Goal: Transaction & Acquisition: Book appointment/travel/reservation

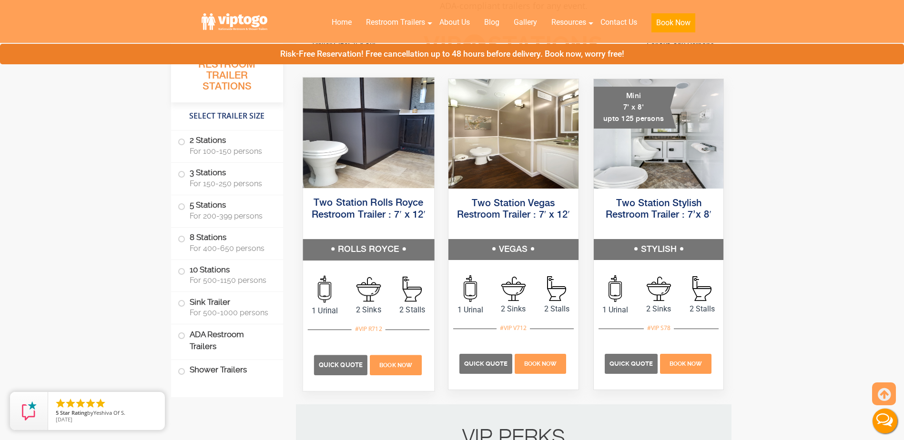
scroll to position [476, 0]
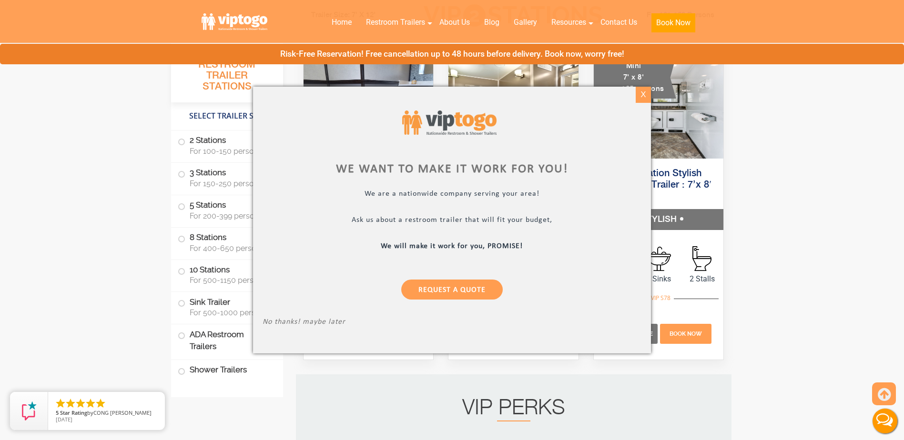
click at [644, 90] on div "X" at bounding box center [643, 95] width 15 height 16
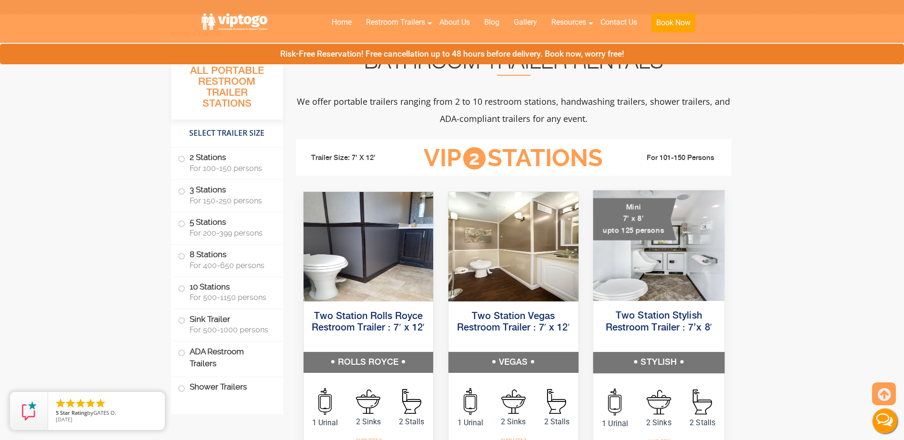
scroll to position [429, 0]
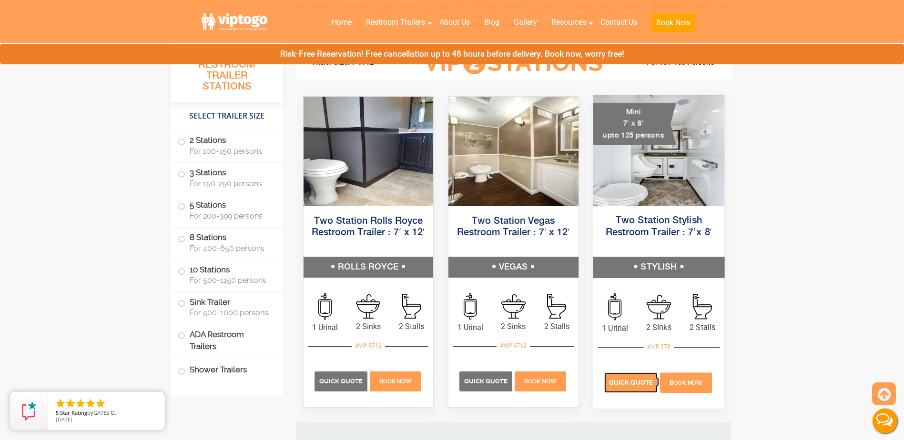
click at [627, 381] on span "Quick Quote" at bounding box center [631, 382] width 44 height 7
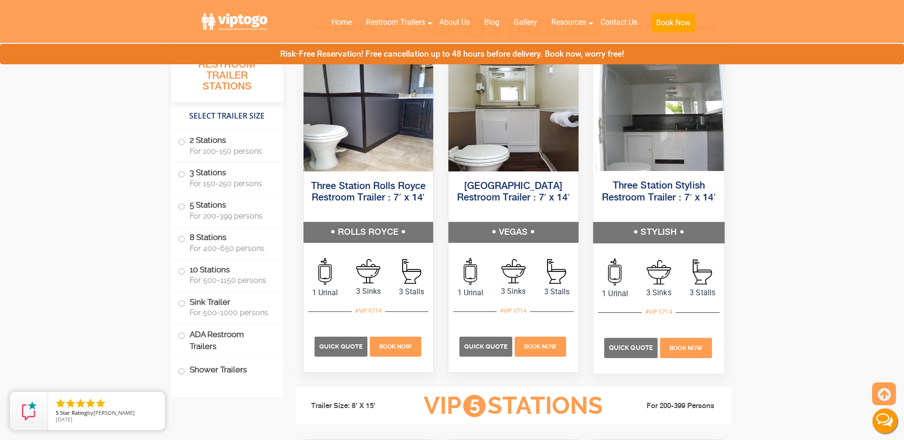
scroll to position [1096, 0]
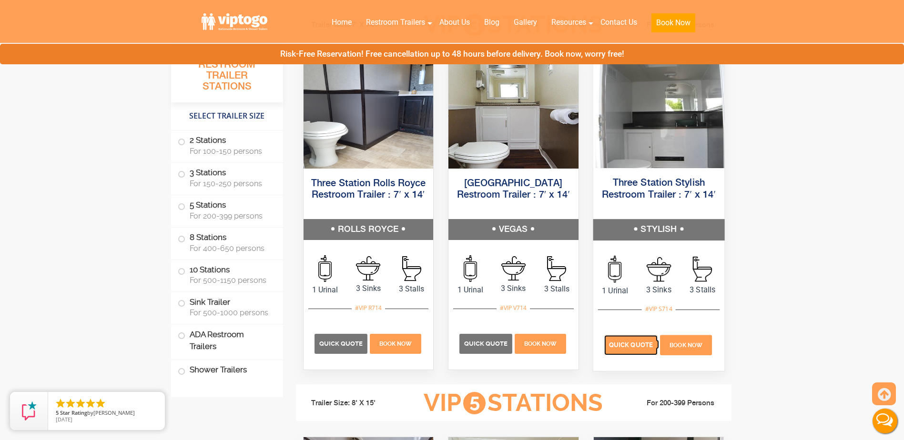
click at [634, 345] on span "Quick Quote" at bounding box center [631, 344] width 44 height 7
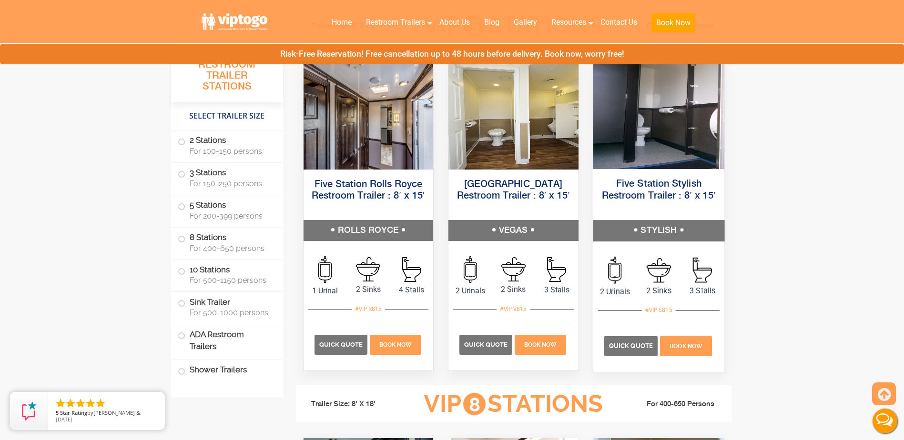
scroll to position [1477, 0]
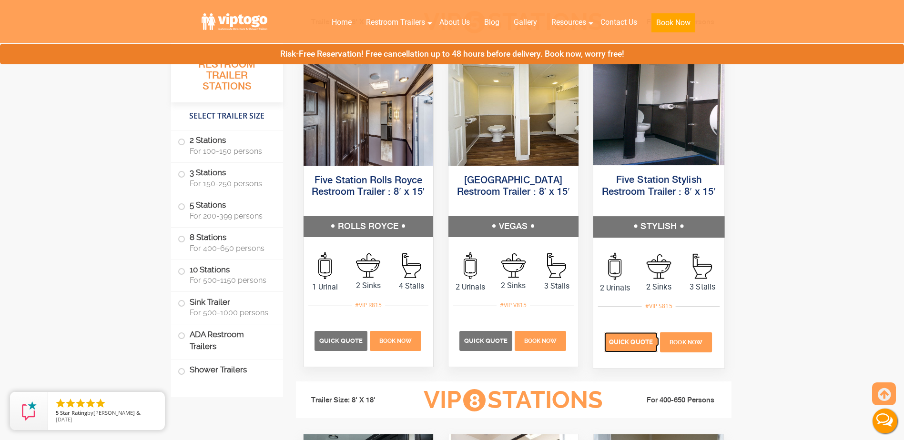
click at [622, 340] on span "Quick Quote" at bounding box center [631, 341] width 44 height 7
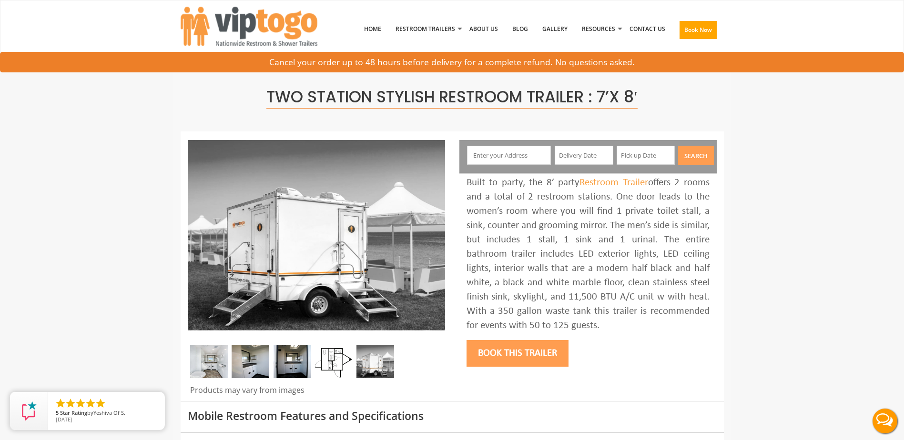
click at [523, 156] on input "text" at bounding box center [509, 155] width 84 height 19
type input "933 Madison Avenue, Toms River, NJ, USA"
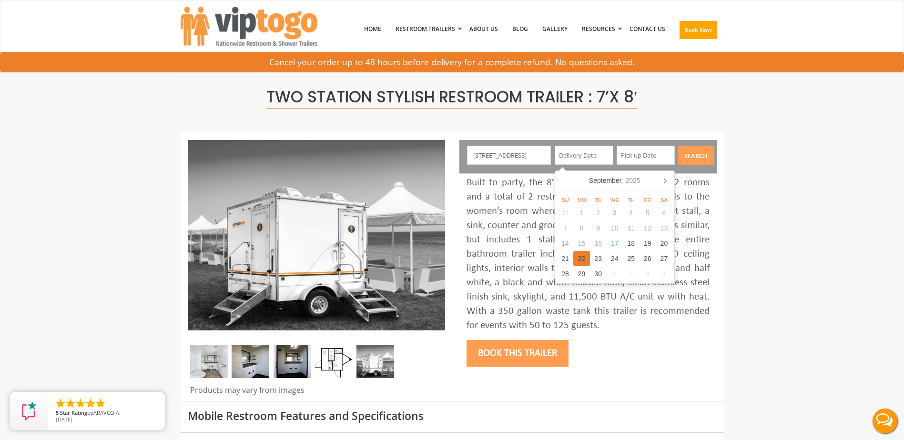
click at [581, 259] on div "22" at bounding box center [581, 258] width 17 height 15
type input "09/22/2025"
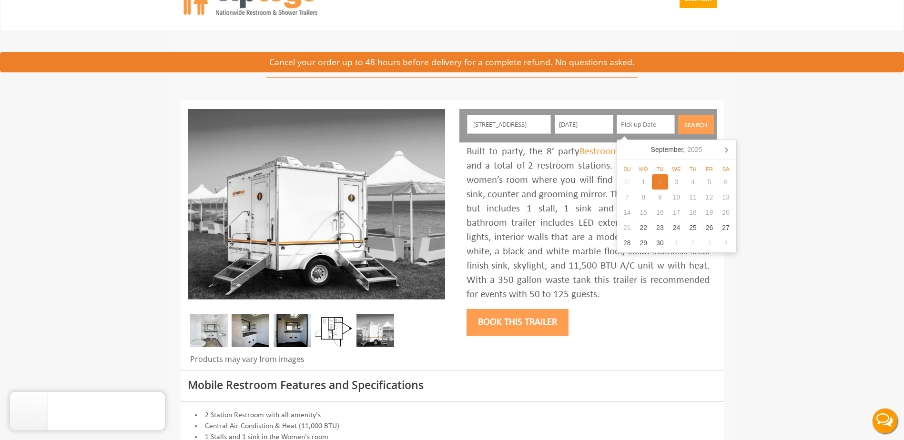
scroll to position [48, 0]
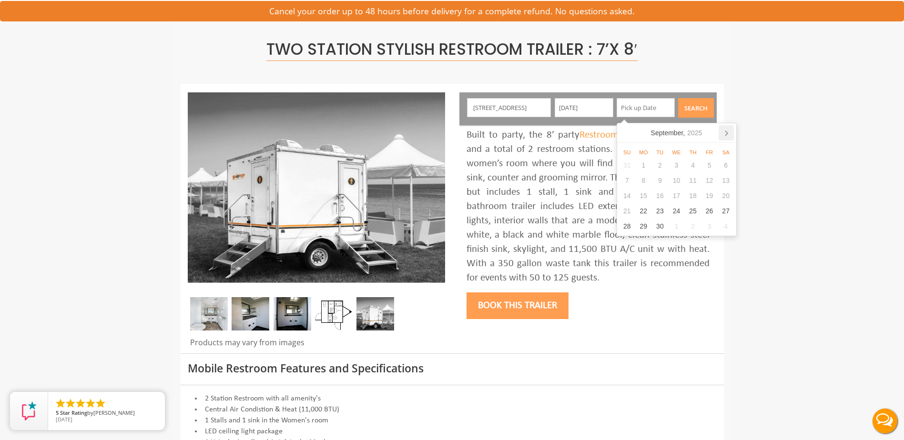
click at [724, 131] on icon at bounding box center [725, 132] width 15 height 15
click at [693, 196] on div "16" at bounding box center [692, 195] width 17 height 15
type input "10/16/2025"
click at [697, 106] on button "Search" at bounding box center [696, 108] width 36 height 20
